Goal: Register for event/course

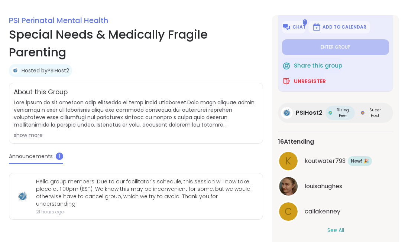
scroll to position [120, 0]
click at [298, 22] on button "Chat" at bounding box center [293, 27] width 23 height 13
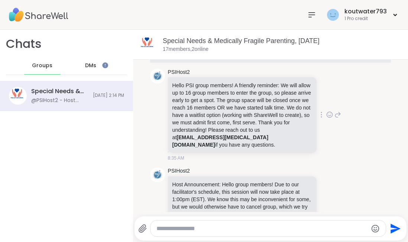
scroll to position [34, 0]
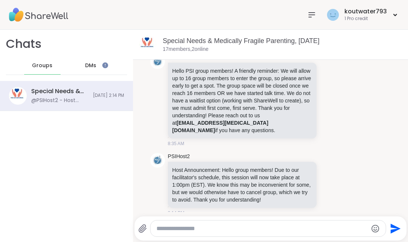
click at [88, 65] on span "DMs" at bounding box center [90, 65] width 11 height 7
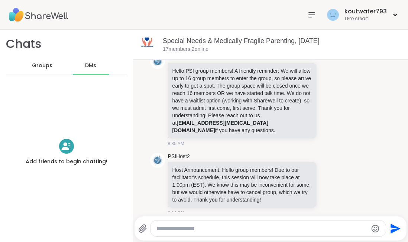
click at [47, 64] on span "Groups" at bounding box center [42, 65] width 20 height 7
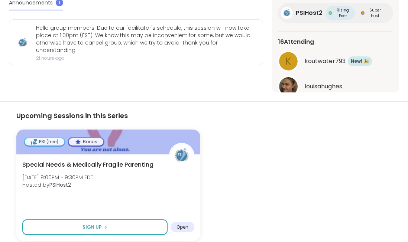
scroll to position [306, 0]
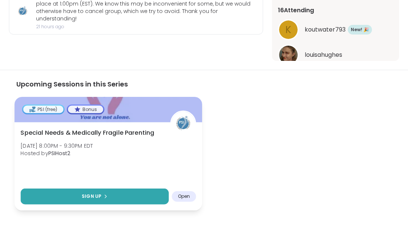
click at [139, 198] on button "Sign Up" at bounding box center [94, 197] width 148 height 16
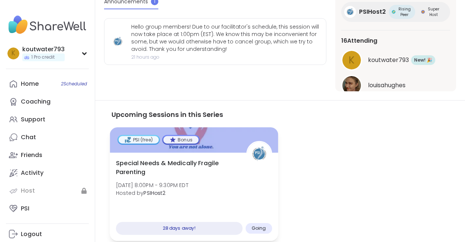
scroll to position [0, 0]
